Goal: Transaction & Acquisition: Download file/media

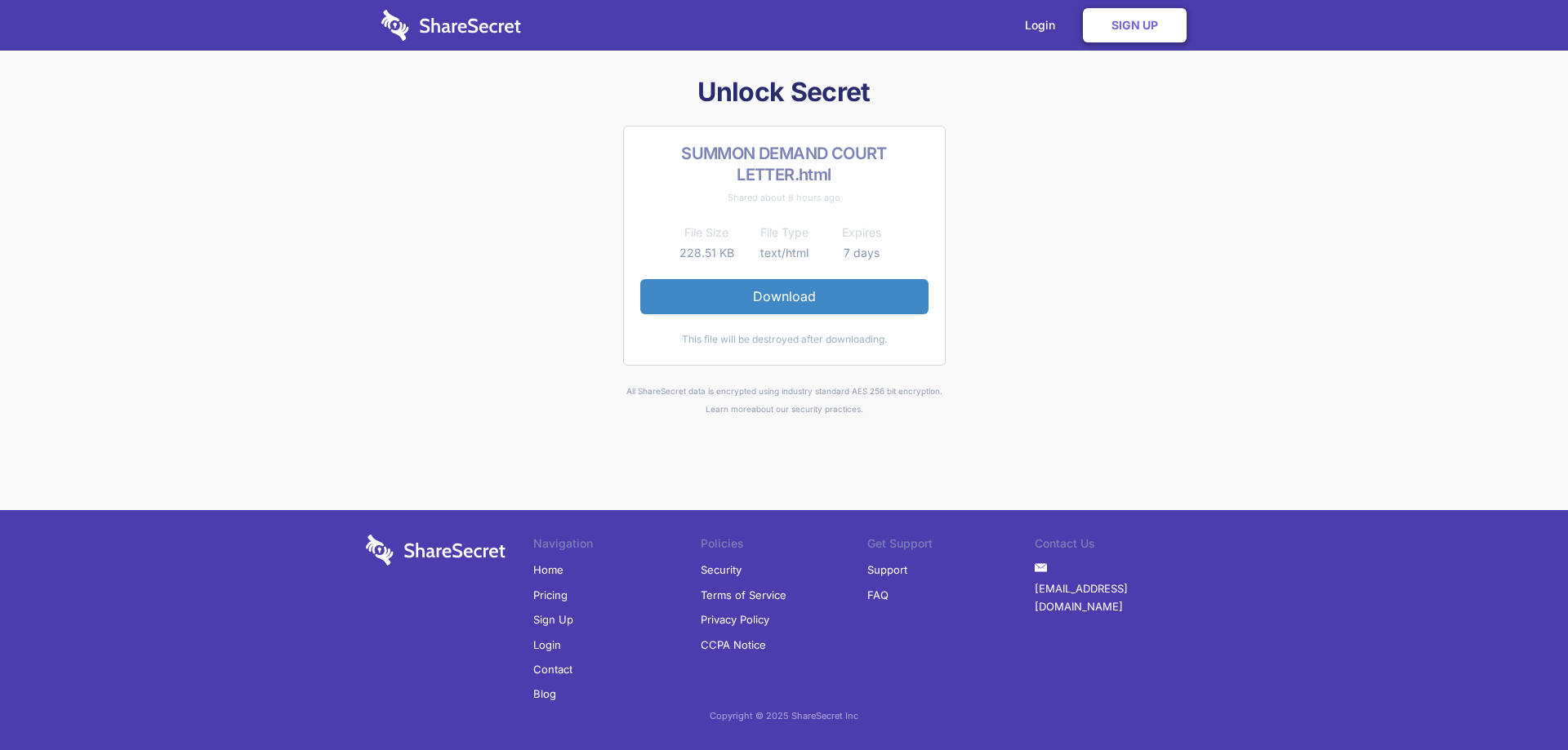
click at [1100, 229] on div "Unlock Secret SUMMON DEMAND COURT LETTER.html Shared about 8 hours ago File Siz…" at bounding box center [784, 246] width 850 height 343
click at [798, 289] on link "Download" at bounding box center [784, 296] width 289 height 35
